Goal: Communication & Community: Answer question/provide support

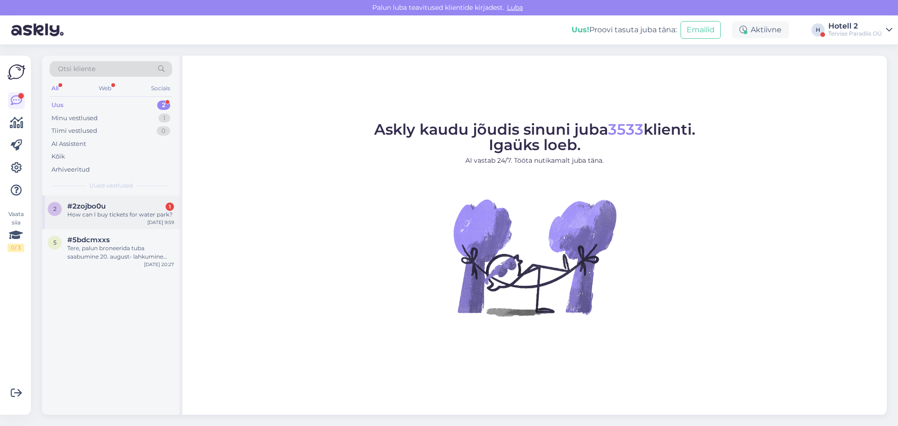
click at [135, 211] on div "How can I buy tickets for water park?" at bounding box center [120, 214] width 107 height 8
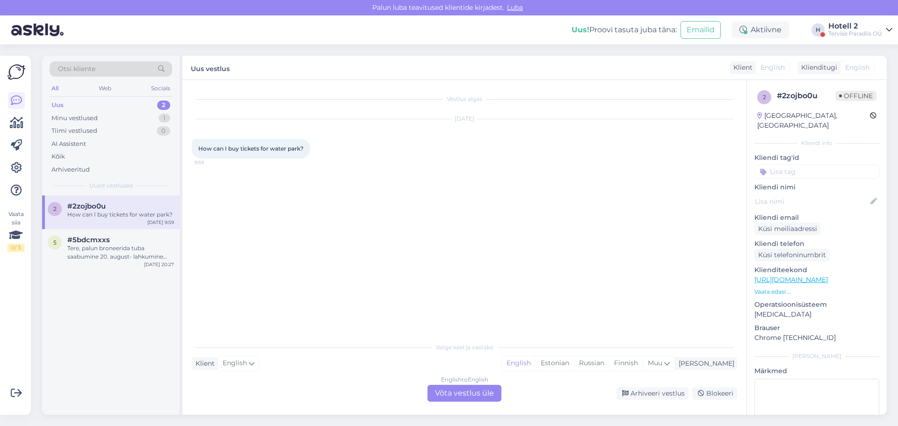
click at [431, 393] on div "English to English Võta vestlus üle" at bounding box center [464, 393] width 74 height 17
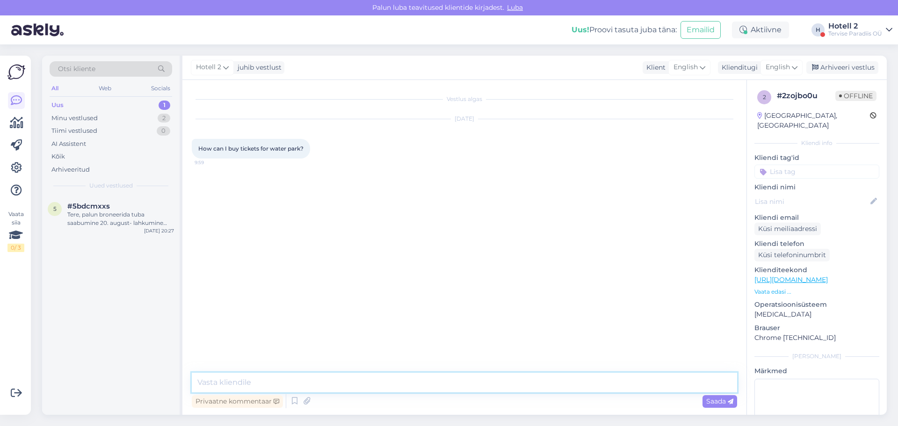
click at [244, 380] on textarea at bounding box center [464, 383] width 545 height 20
type textarea "You can buy tickets for the water park on spot."
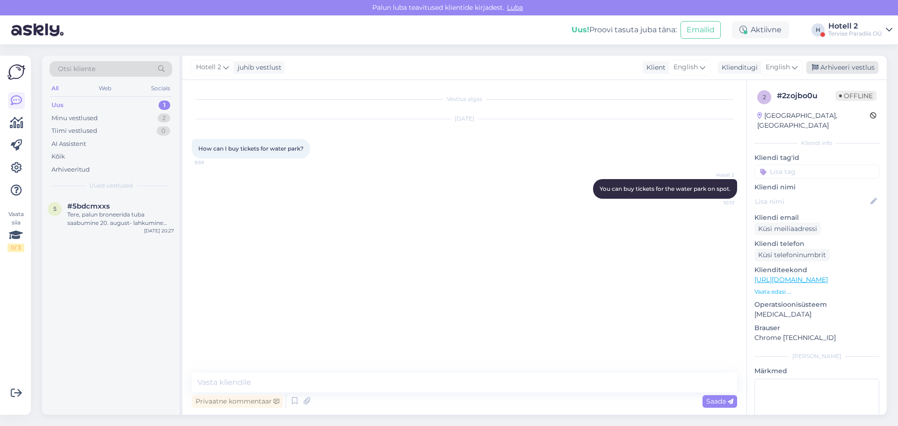
click at [837, 66] on div "Arhiveeri vestlus" at bounding box center [842, 67] width 72 height 13
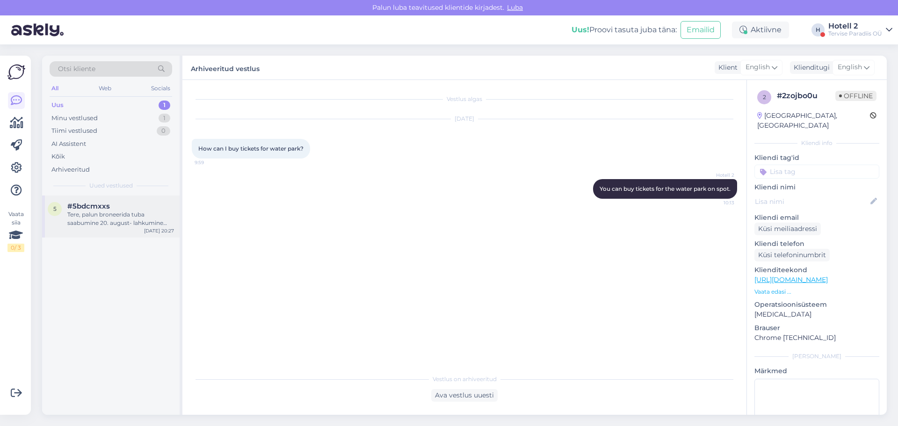
click at [74, 218] on div "Tere, palun broneerida tuba saabumine 20. august- lahkumine 21.august. Tuba E-N…" at bounding box center [120, 218] width 107 height 17
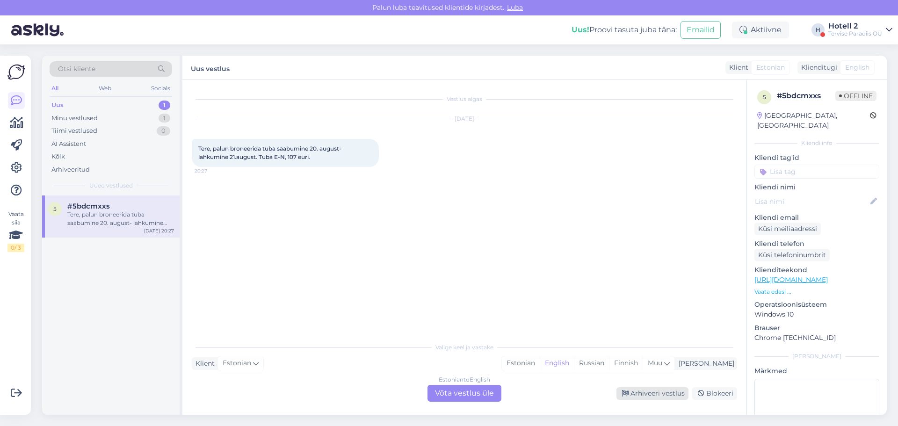
click at [671, 396] on div "Arhiveeri vestlus" at bounding box center [652, 393] width 72 height 13
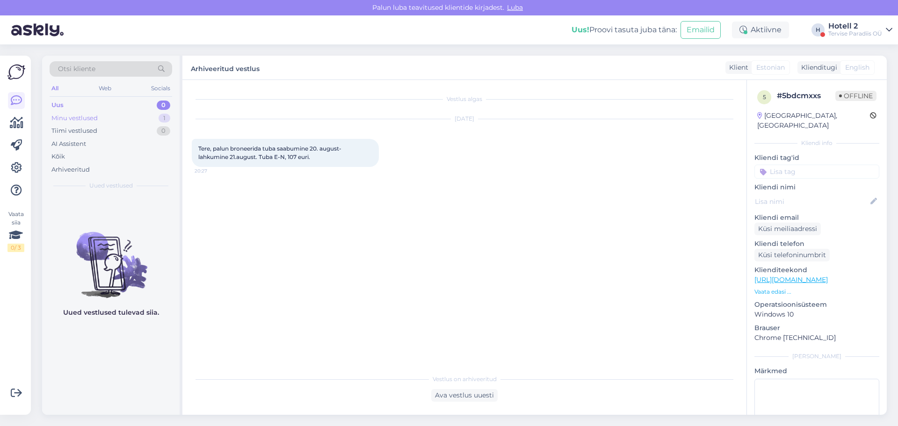
click at [123, 119] on div "Minu vestlused 1" at bounding box center [111, 118] width 123 height 13
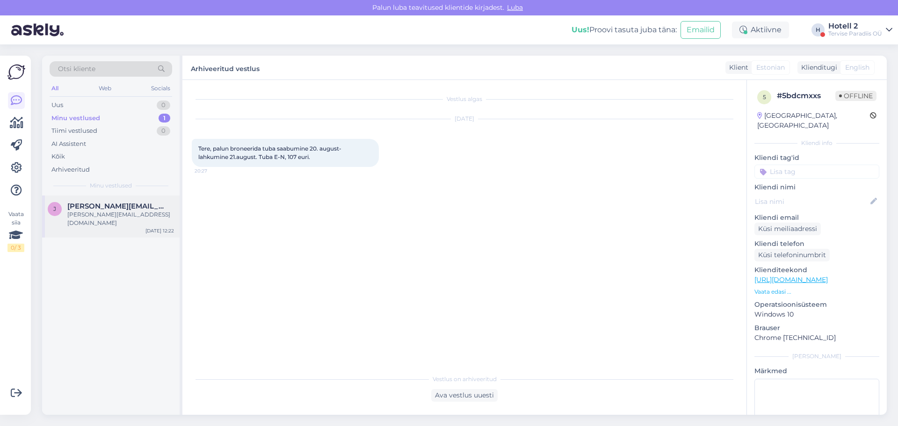
click at [91, 214] on div "[PERSON_NAME][EMAIL_ADDRESS][DOMAIN_NAME]" at bounding box center [120, 218] width 107 height 17
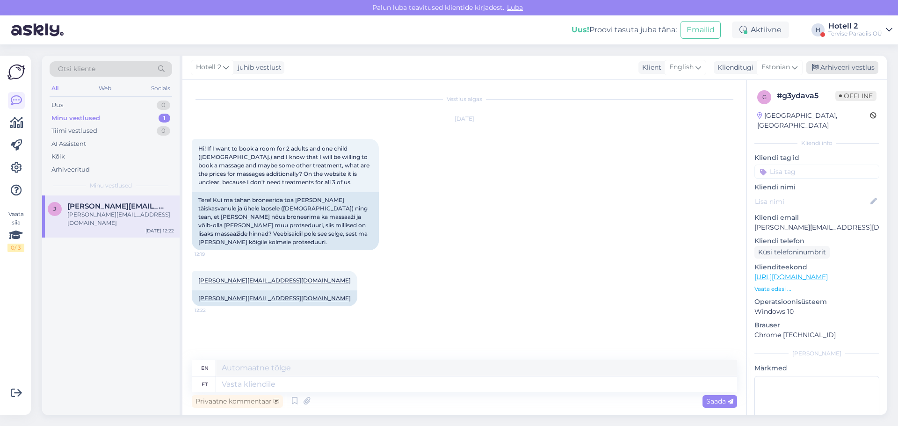
click at [860, 67] on div "Arhiveeri vestlus" at bounding box center [842, 67] width 72 height 13
